Goal: Task Accomplishment & Management: Use online tool/utility

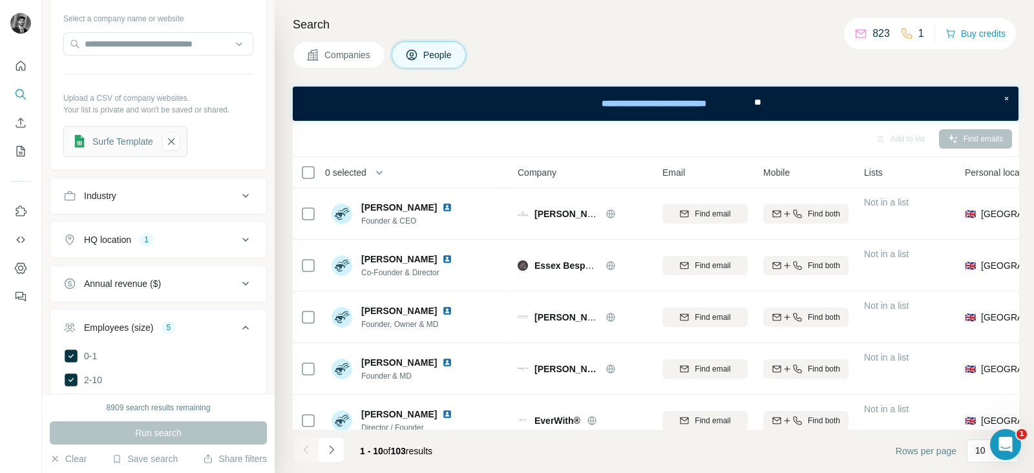
scroll to position [1618, 0]
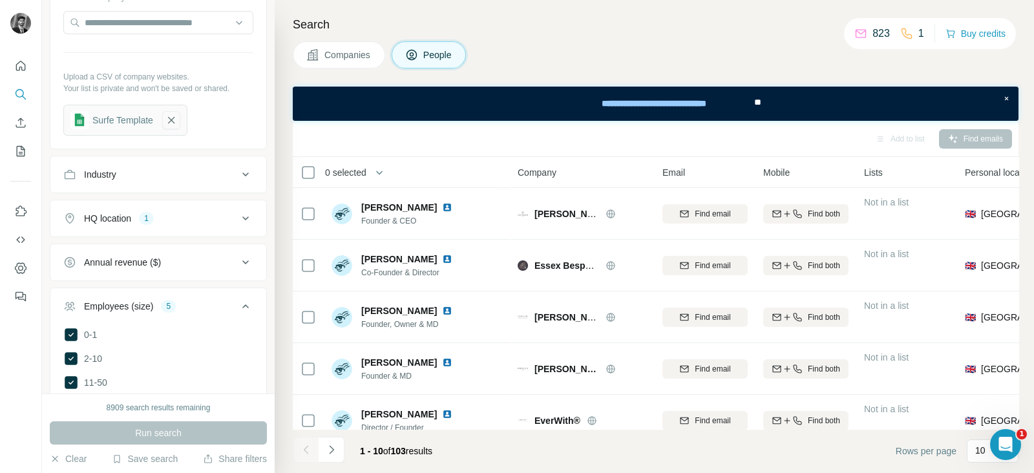
click at [174, 129] on button "button" at bounding box center [171, 120] width 18 height 18
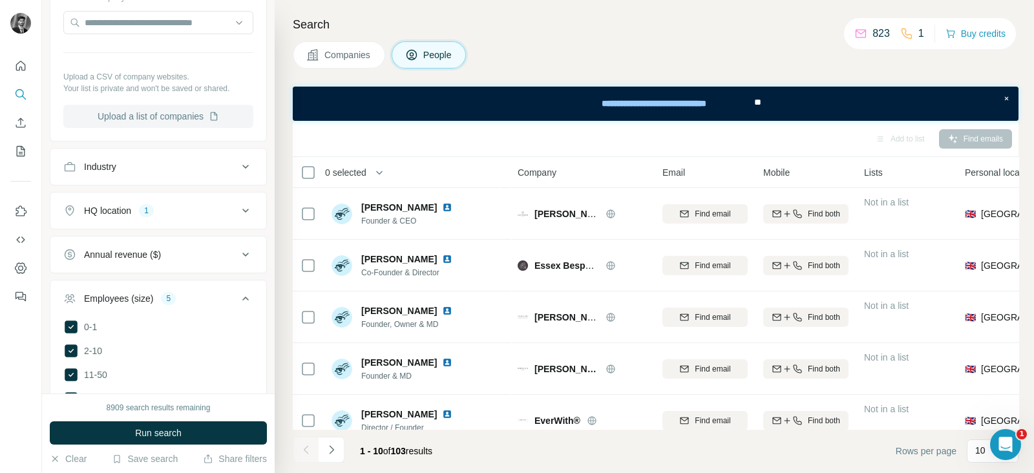
click at [157, 128] on button "Upload a list of companies" at bounding box center [158, 116] width 190 height 23
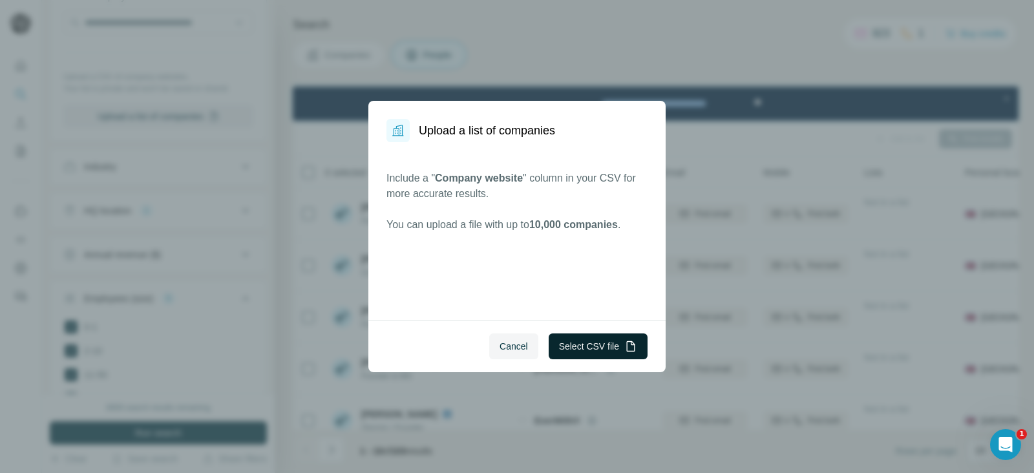
click at [601, 337] on button "Select CSV file" at bounding box center [597, 346] width 99 height 26
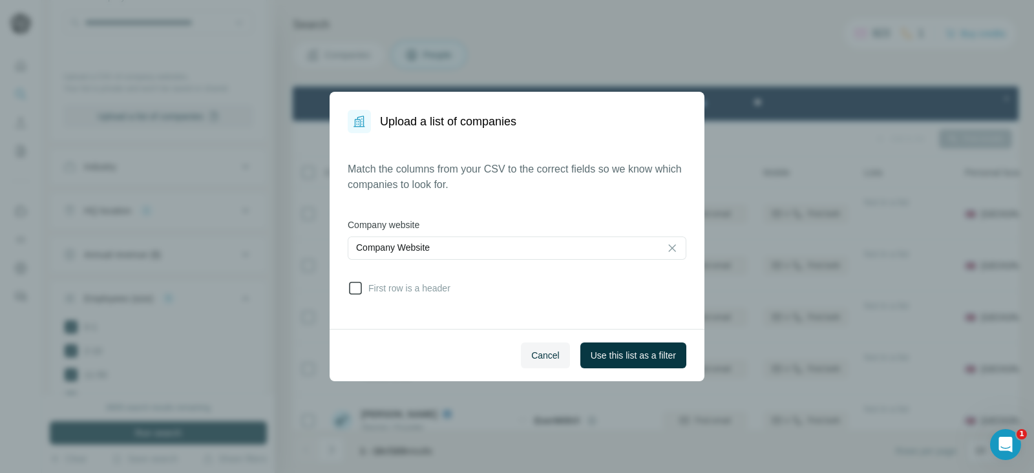
click at [362, 292] on icon at bounding box center [356, 288] width 16 height 16
click at [633, 369] on div "Cancel Use this list as a filter" at bounding box center [516, 355] width 375 height 52
click at [628, 360] on span "Use this list as a filter" at bounding box center [632, 355] width 85 height 13
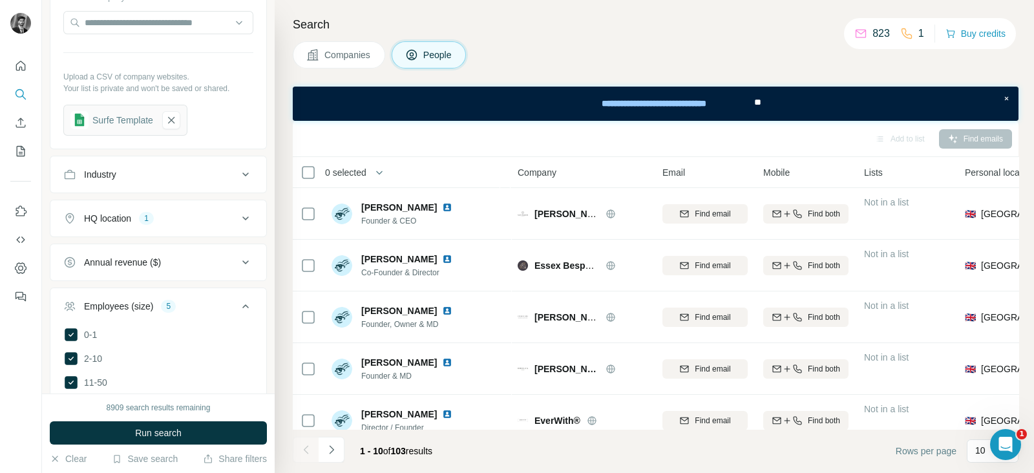
click at [341, 56] on span "Companies" at bounding box center [347, 54] width 47 height 13
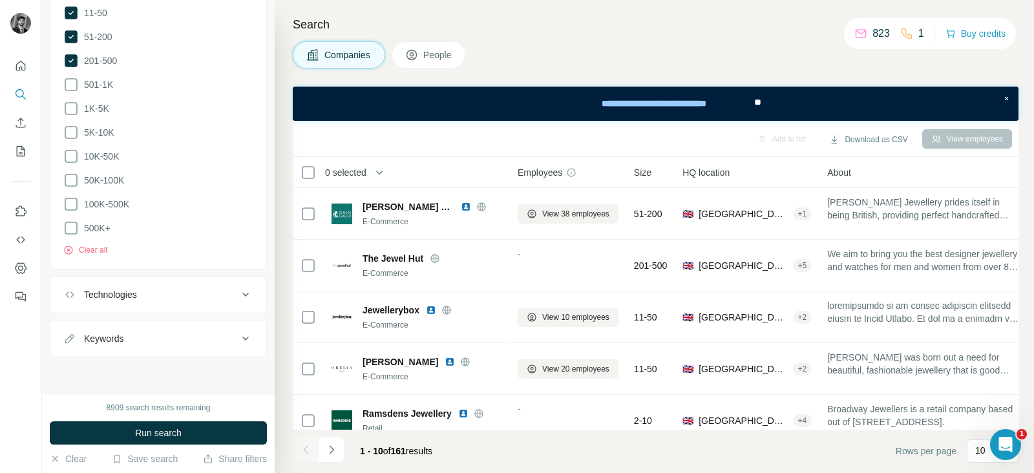
scroll to position [518, 0]
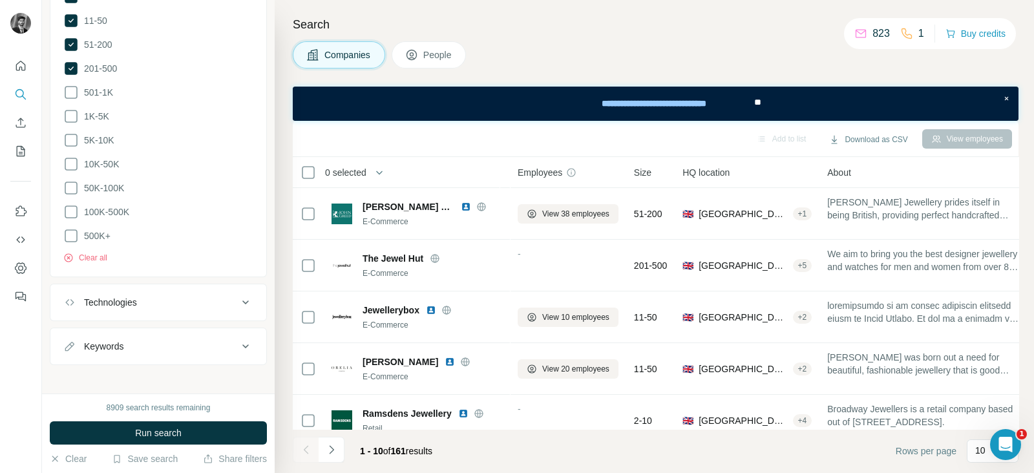
click at [182, 434] on span "Run search" at bounding box center [158, 432] width 47 height 13
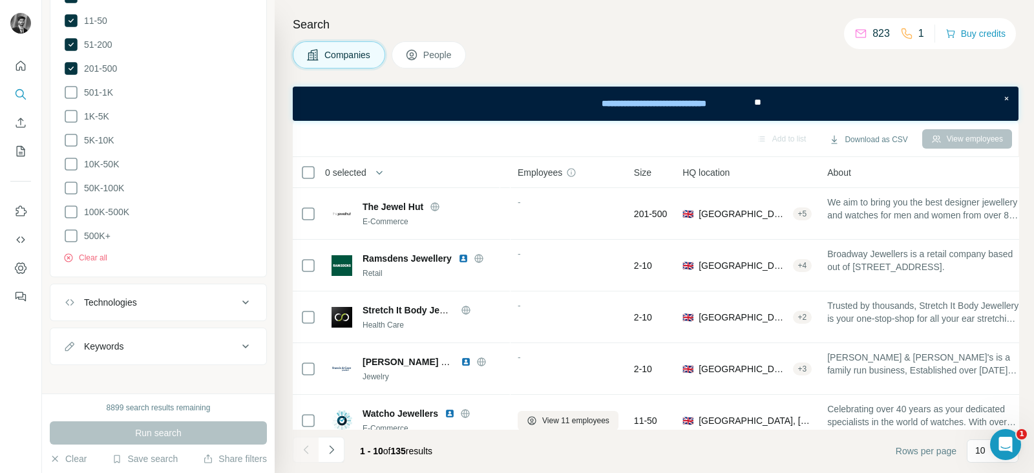
click at [453, 52] on span "People" at bounding box center [438, 54] width 30 height 13
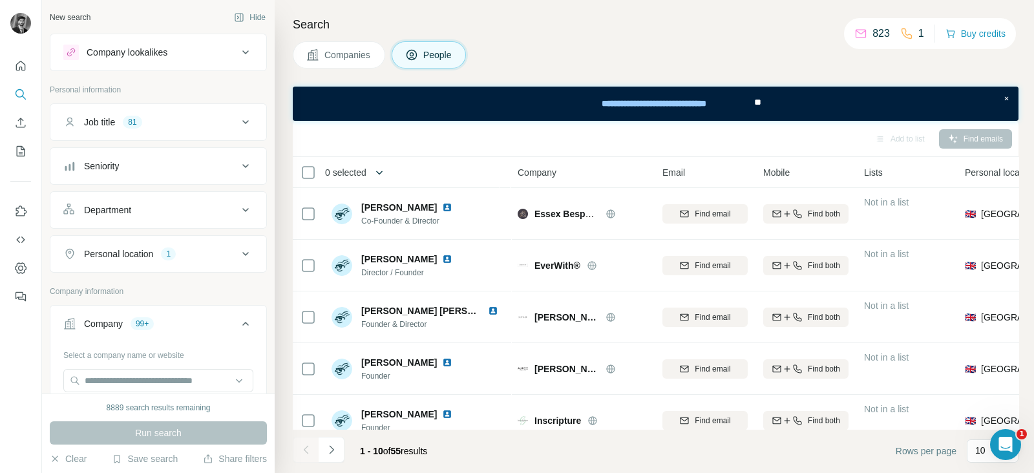
click at [383, 168] on icon "button" at bounding box center [379, 172] width 13 height 13
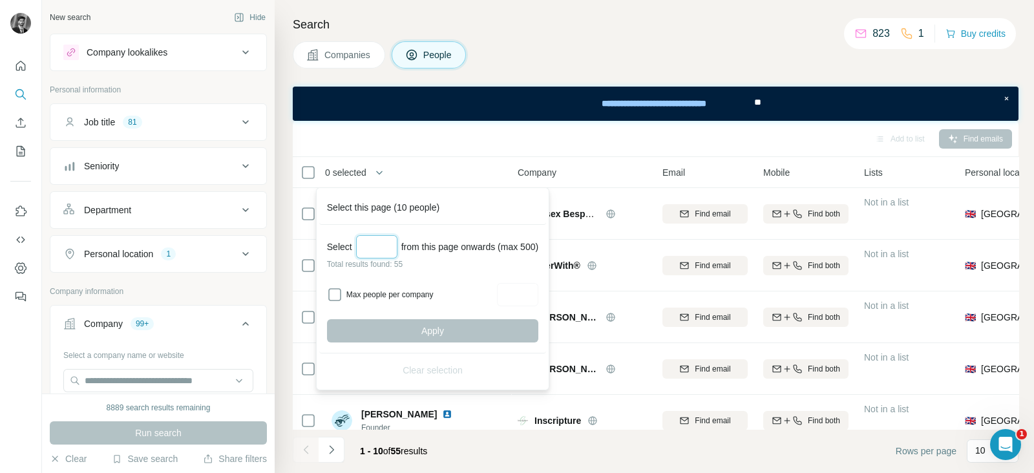
click at [378, 251] on input "Select a number (up to 500)" at bounding box center [376, 246] width 41 height 23
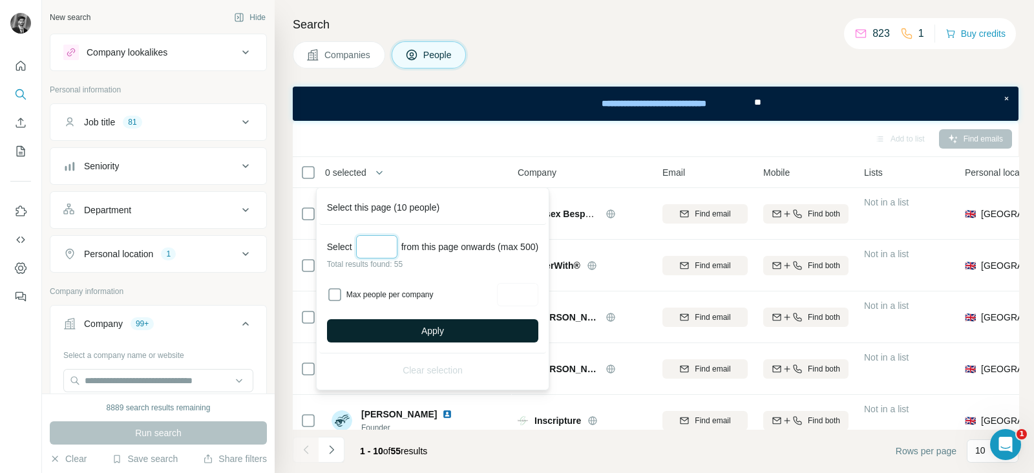
type input "**"
click at [415, 329] on button "Apply" at bounding box center [432, 330] width 211 height 23
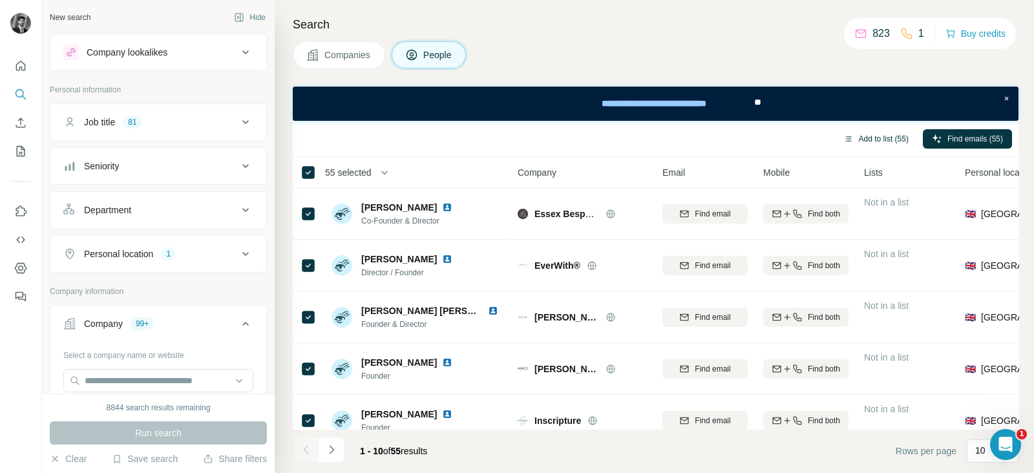
click at [884, 137] on button "Add to list (55)" at bounding box center [875, 138] width 83 height 19
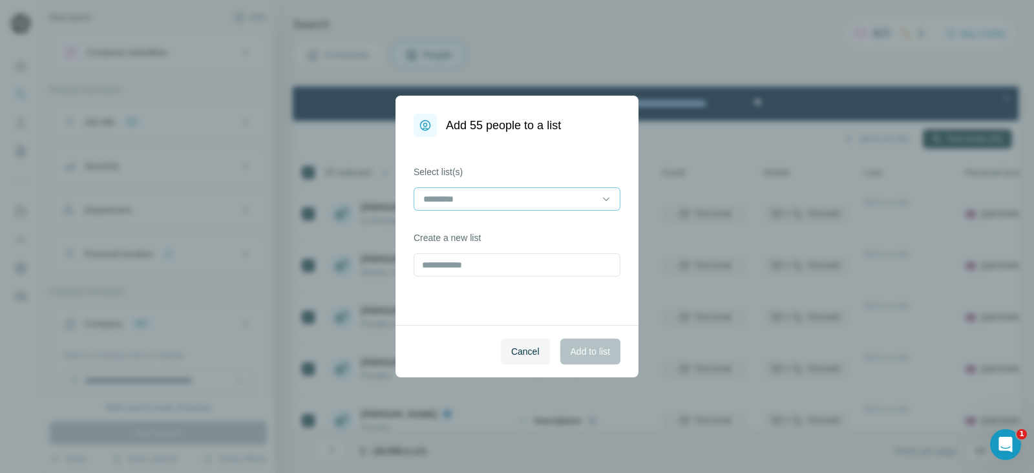
click at [506, 194] on input at bounding box center [509, 199] width 174 height 14
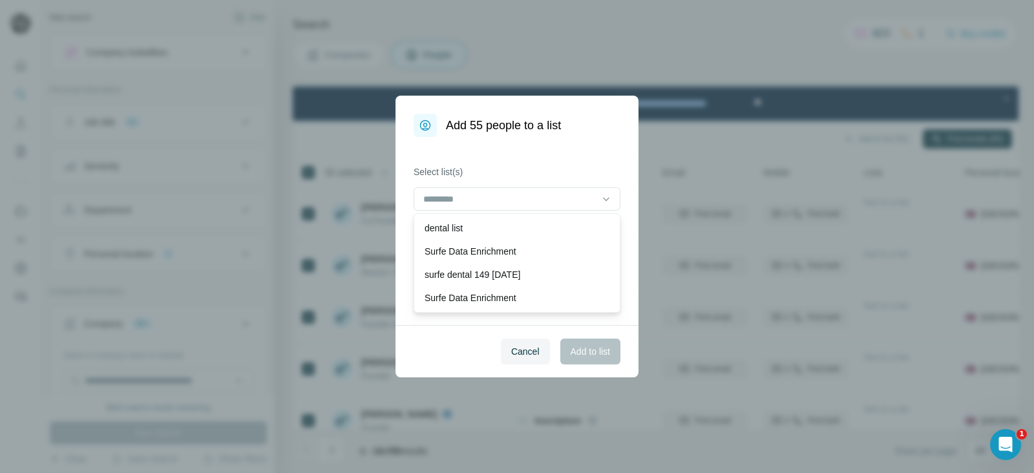
click at [725, 134] on div "Add 55 people to a list Select list(s) Create a new list Cancel Add to list" at bounding box center [517, 236] width 1034 height 473
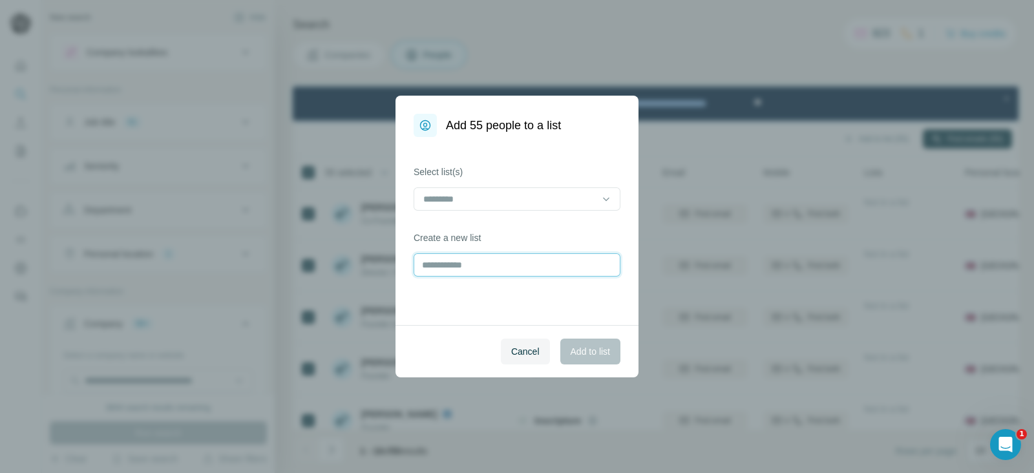
click at [511, 258] on input "text" at bounding box center [516, 264] width 207 height 23
type input "**********"
click at [585, 347] on span "Add to list" at bounding box center [589, 351] width 39 height 13
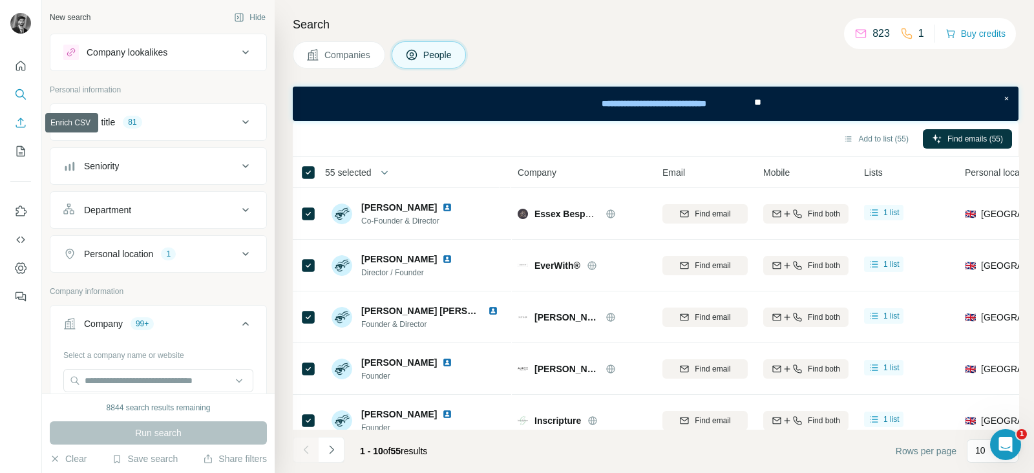
click at [19, 120] on icon "Enrich CSV" at bounding box center [20, 122] width 13 height 13
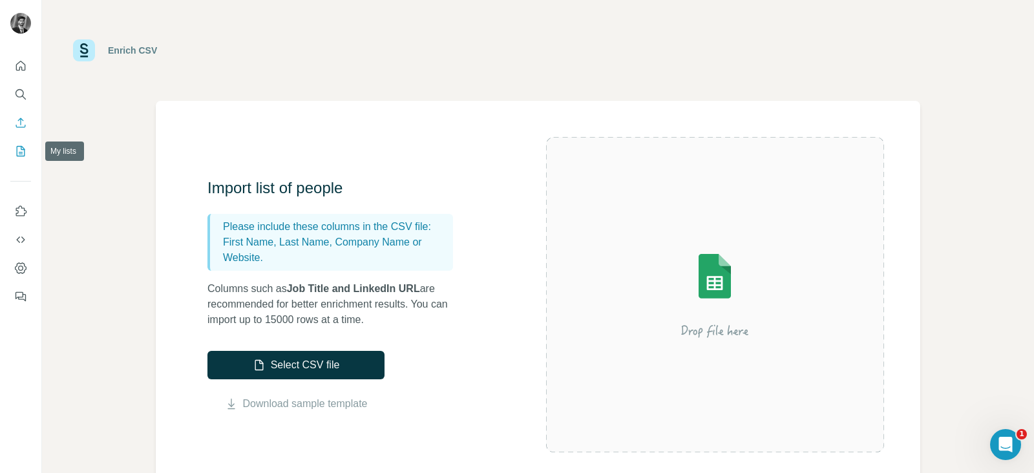
click at [17, 155] on icon "My lists" at bounding box center [21, 151] width 8 height 10
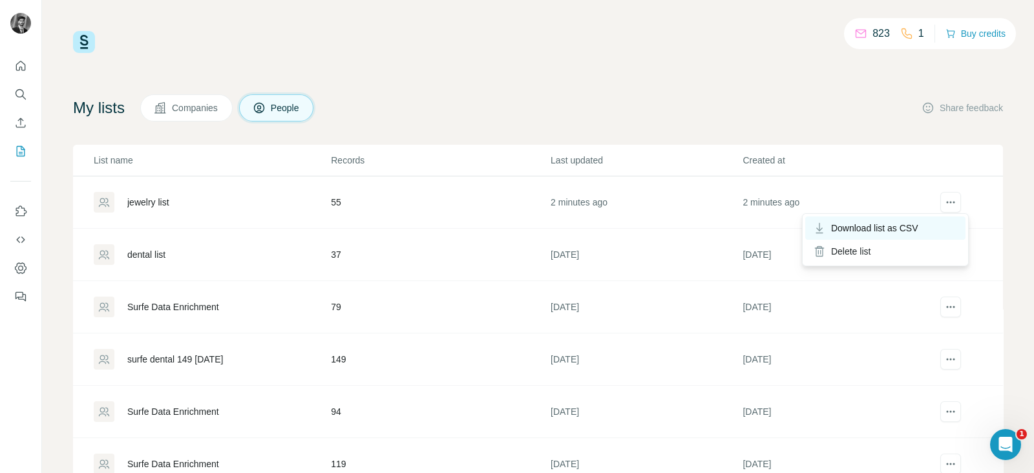
click at [891, 231] on span "Download list as CSV" at bounding box center [874, 228] width 87 height 13
